Goal: Transaction & Acquisition: Purchase product/service

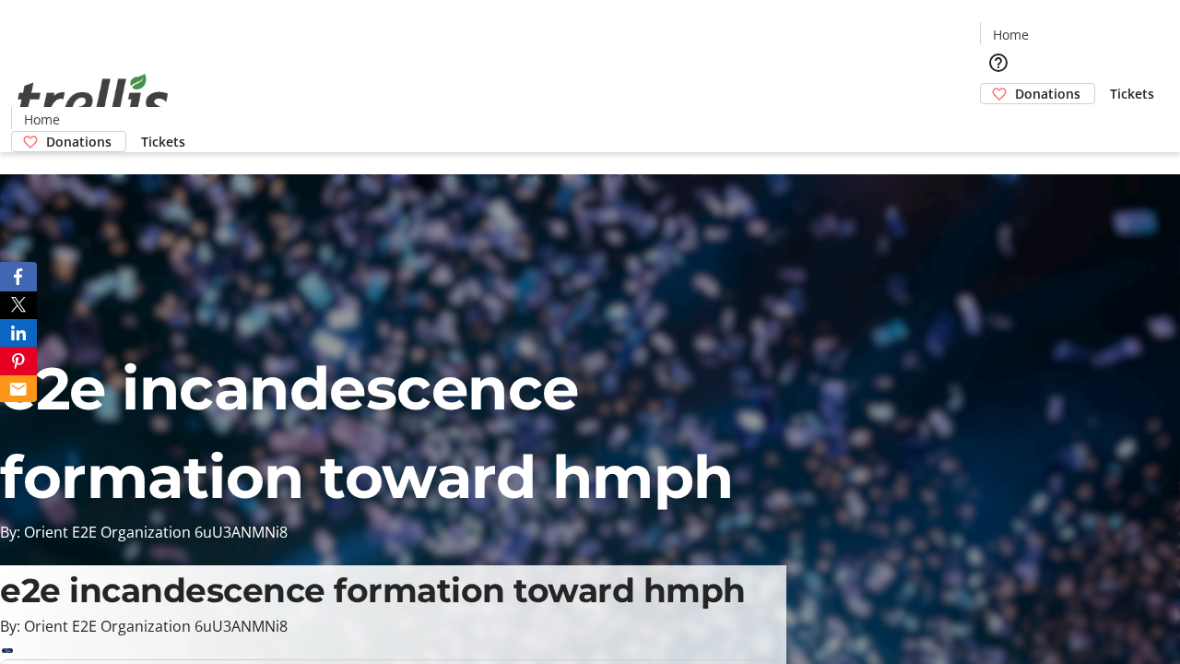
click at [1110, 84] on span "Tickets" at bounding box center [1132, 93] width 44 height 19
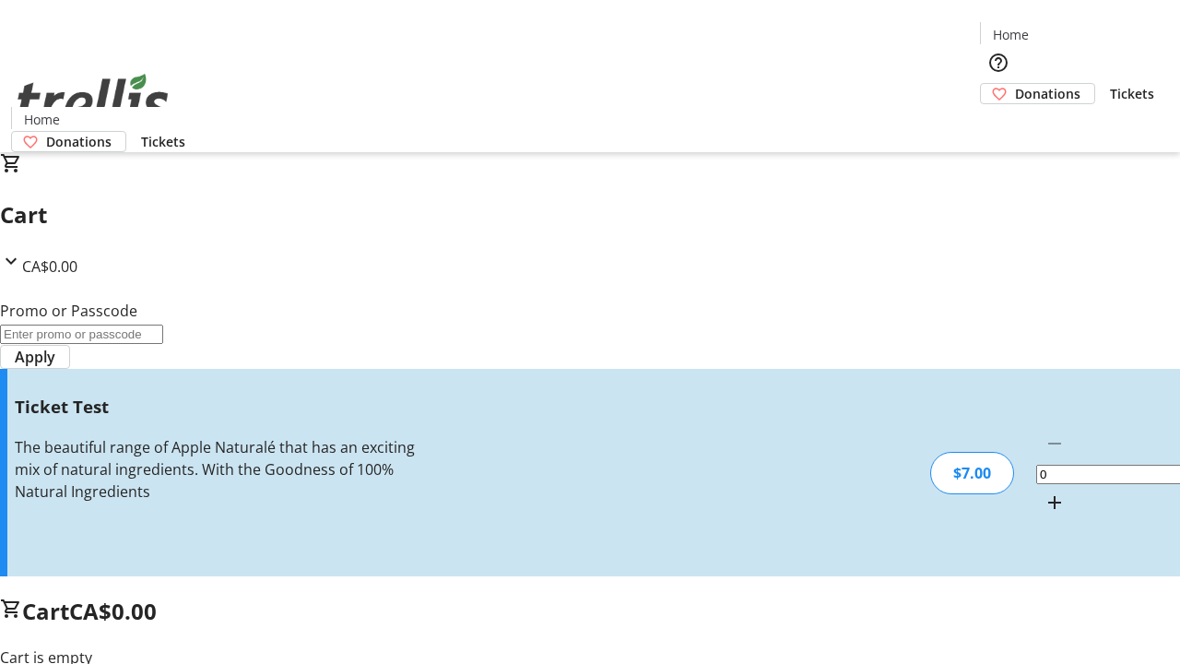
click at [1043, 491] on mat-icon "Increment by one" at bounding box center [1054, 502] width 22 height 22
type input "1"
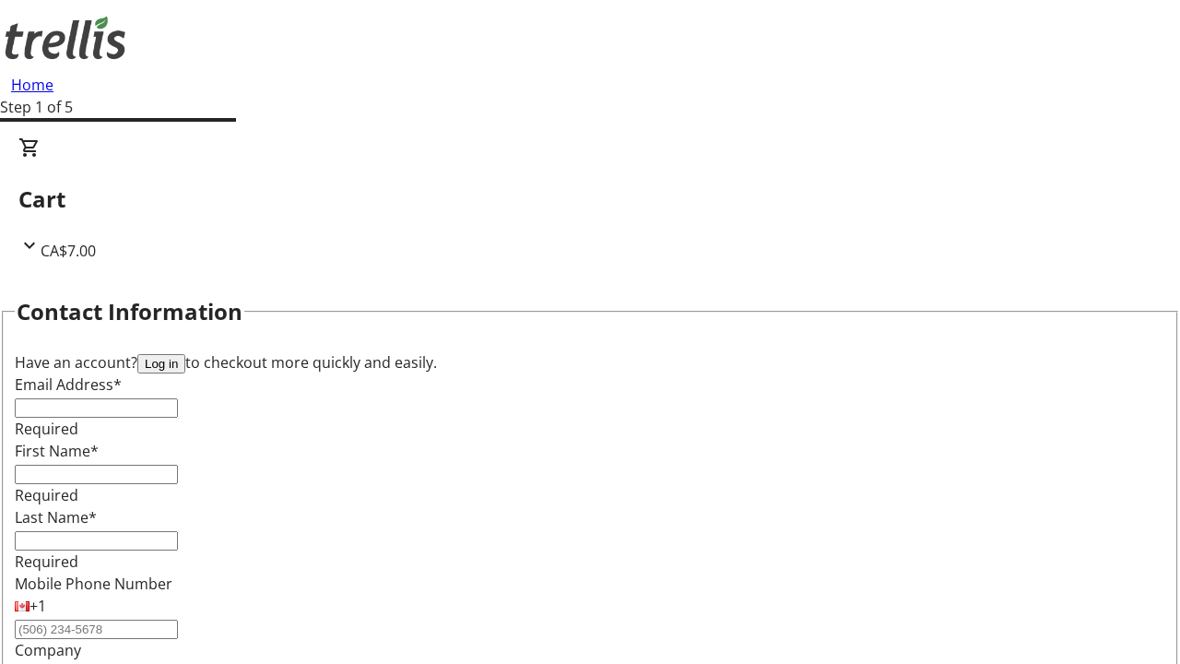
click at [185, 354] on button "Log in" at bounding box center [161, 363] width 48 height 19
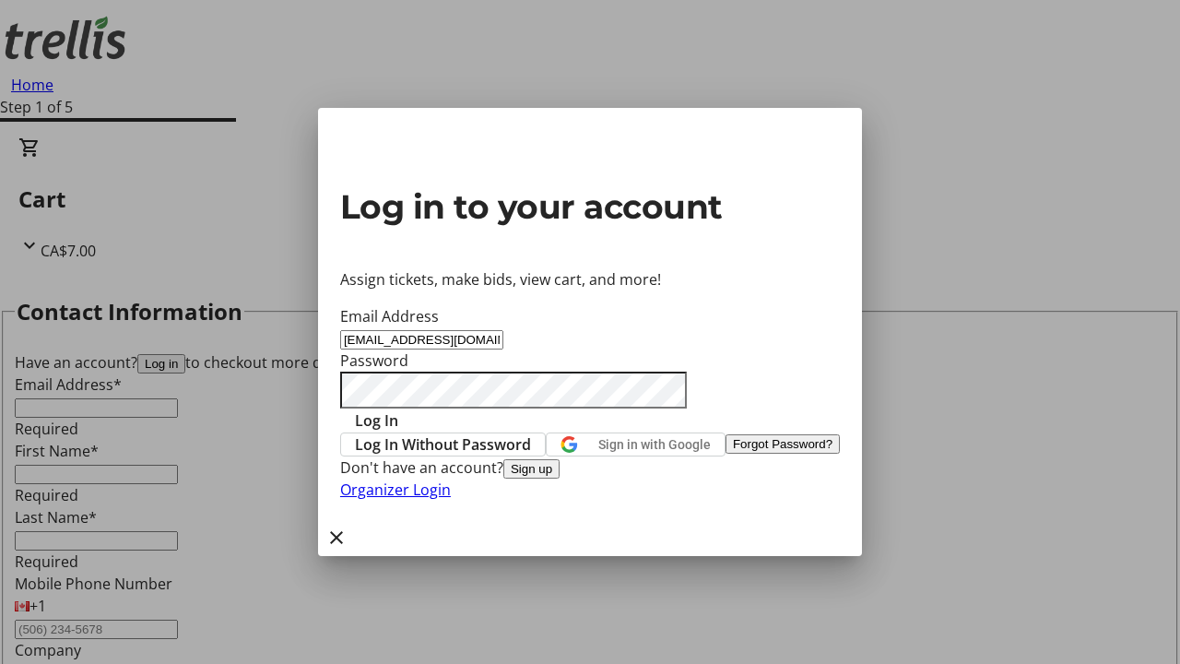
type input "[EMAIL_ADDRESS][DOMAIN_NAME]"
click at [398, 409] on span "Log In" at bounding box center [376, 420] width 43 height 22
